Goal: Information Seeking & Learning: Learn about a topic

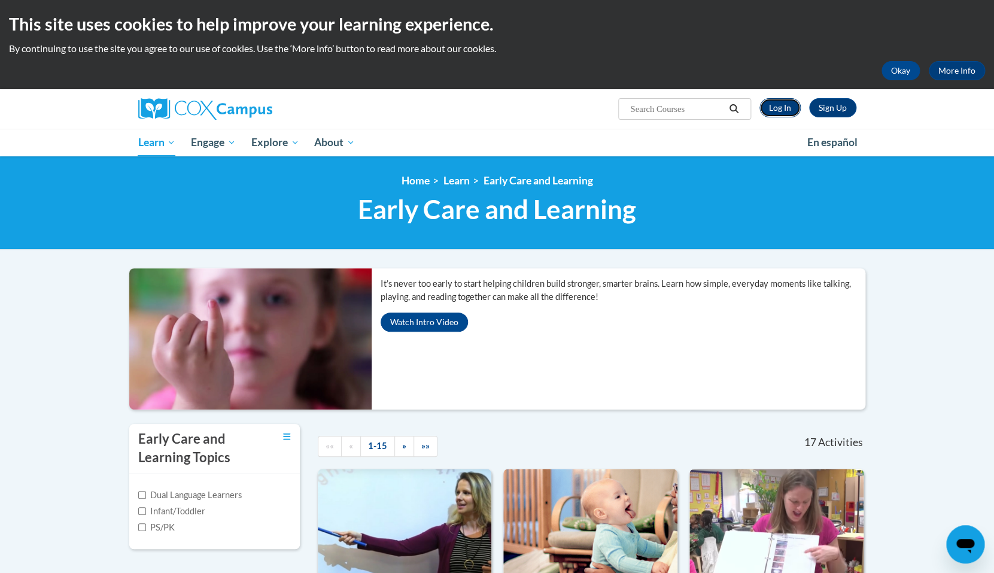
click at [782, 109] on link "Log In" at bounding box center [779, 107] width 41 height 19
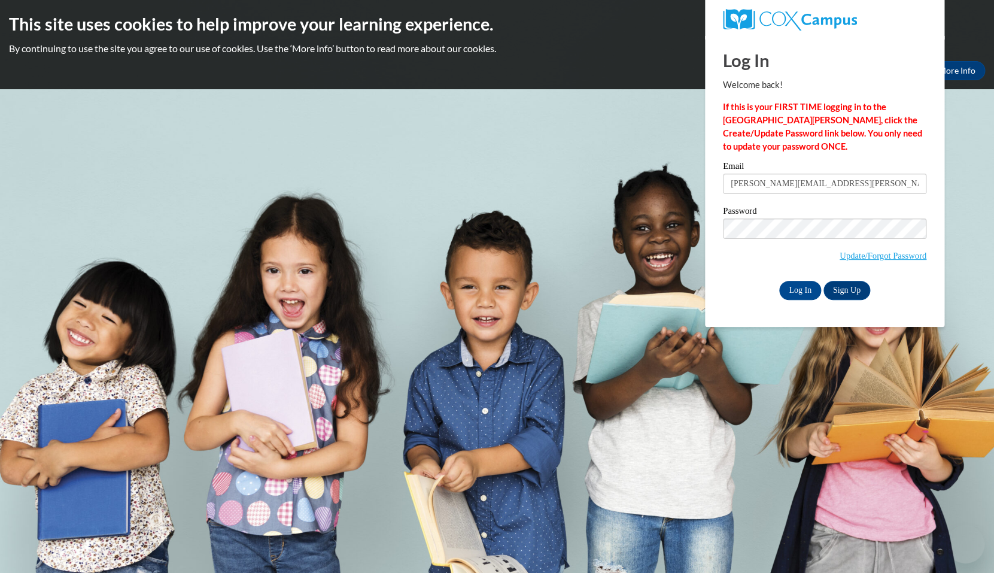
click at [796, 292] on input "Log In" at bounding box center [800, 290] width 42 height 19
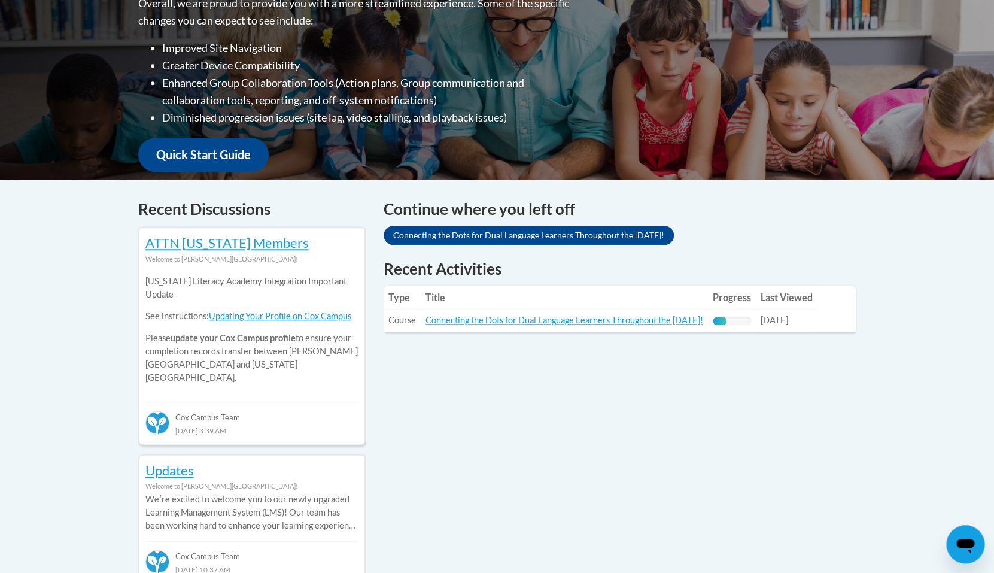
scroll to position [332, 0]
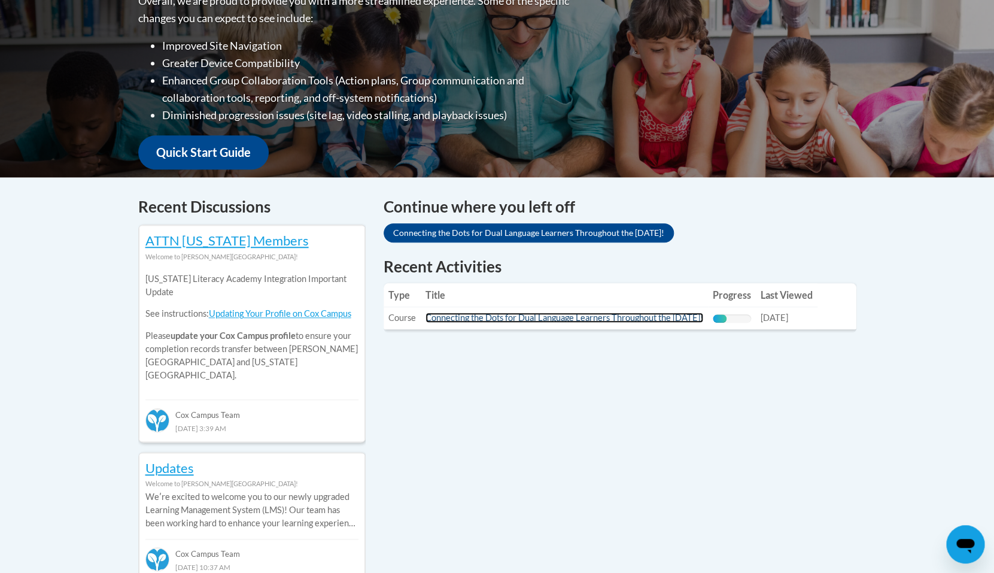
click at [689, 317] on link "Connecting the Dots for Dual Language Learners Throughout the [DATE]!" at bounding box center [565, 317] width 278 height 10
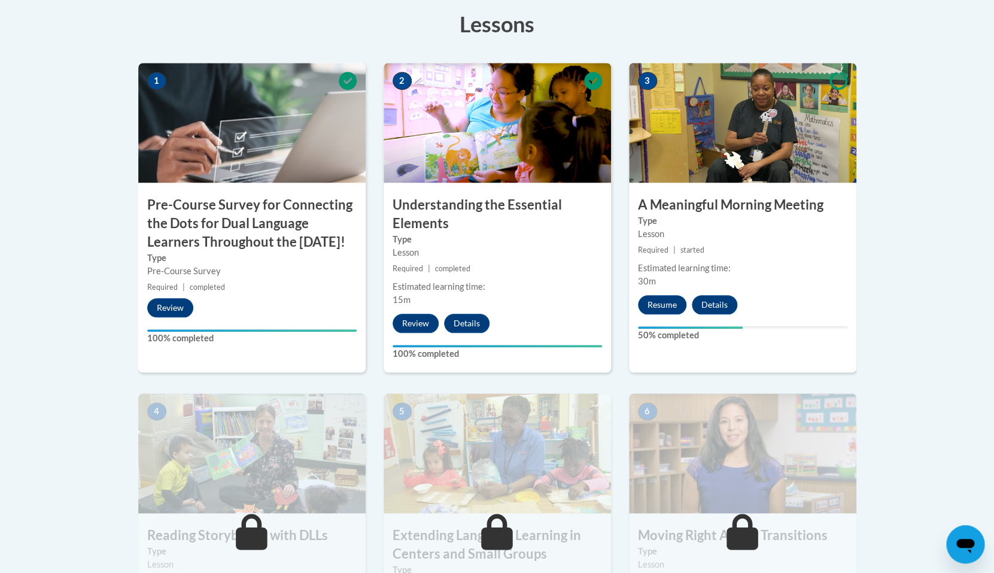
scroll to position [370, 0]
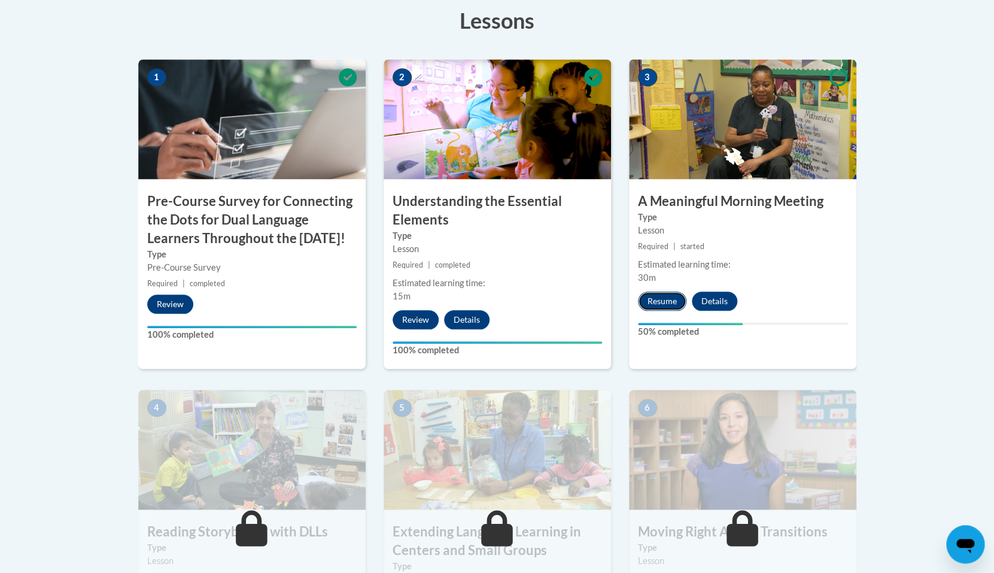
click at [664, 308] on button "Resume" at bounding box center [662, 300] width 48 height 19
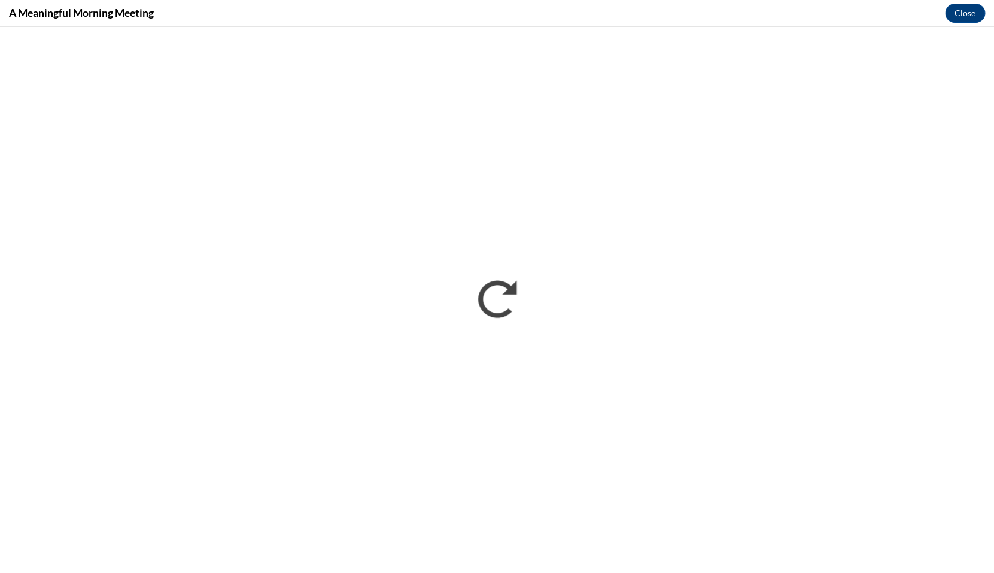
scroll to position [0, 0]
click at [966, 13] on button "Close" at bounding box center [965, 13] width 40 height 19
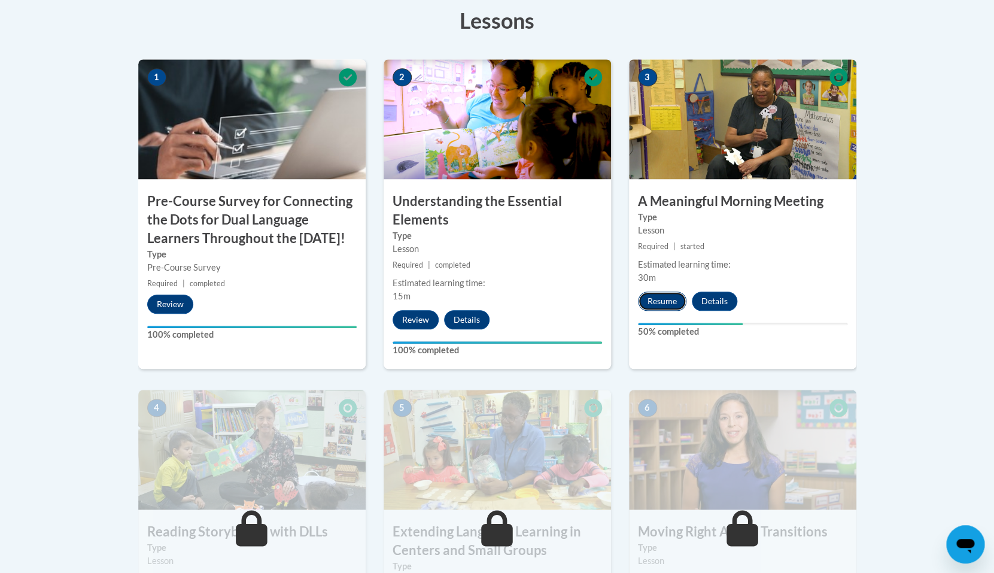
click at [670, 306] on button "Resume" at bounding box center [662, 300] width 48 height 19
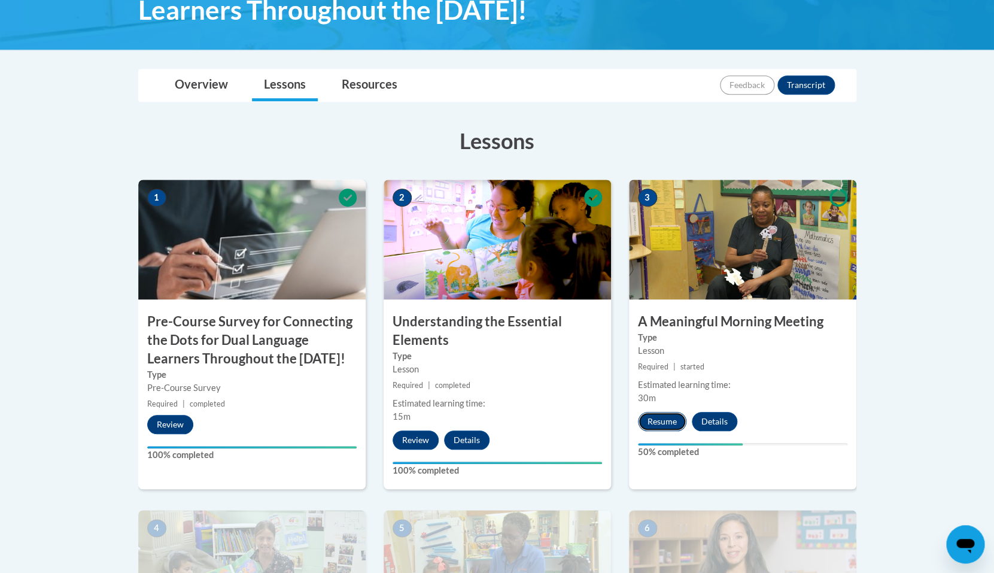
click at [663, 426] on button "Resume" at bounding box center [662, 421] width 48 height 19
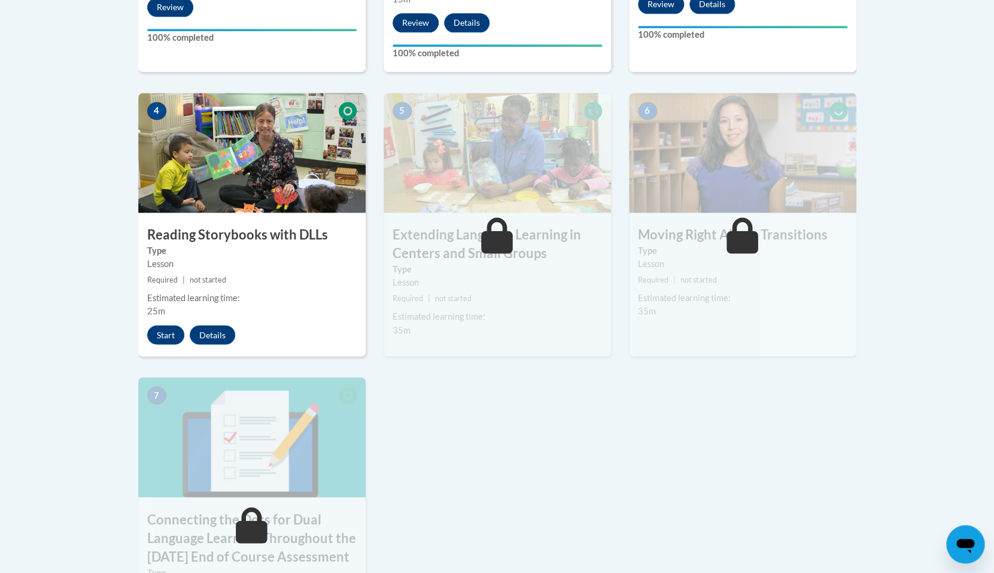
scroll to position [676, 0]
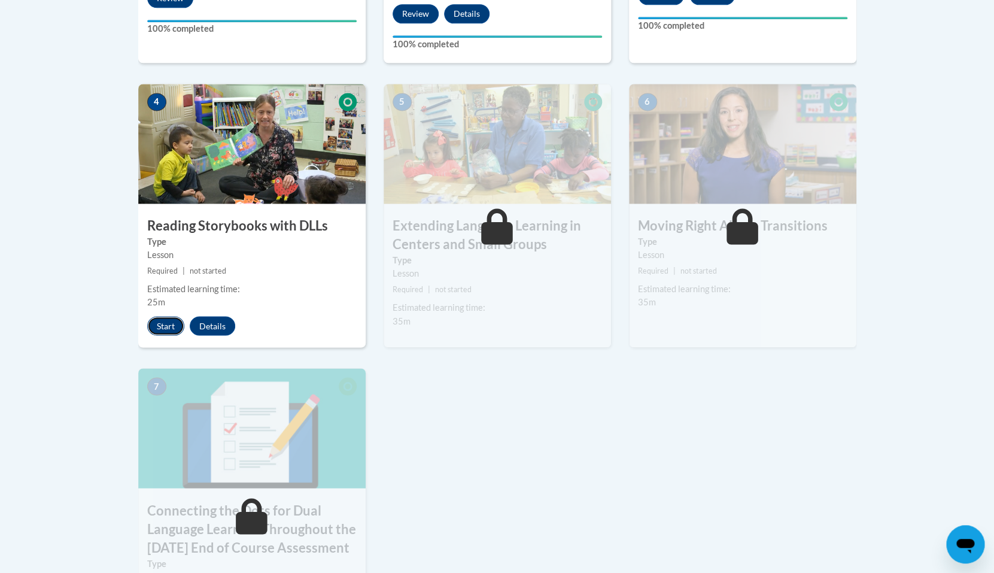
click at [160, 333] on button "Start" at bounding box center [165, 325] width 37 height 19
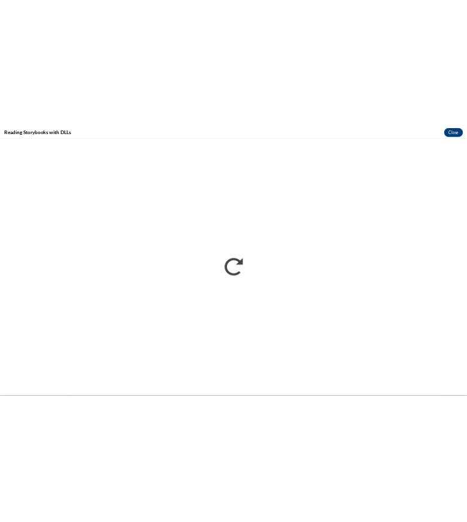
scroll to position [0, 0]
